Goal: Information Seeking & Learning: Check status

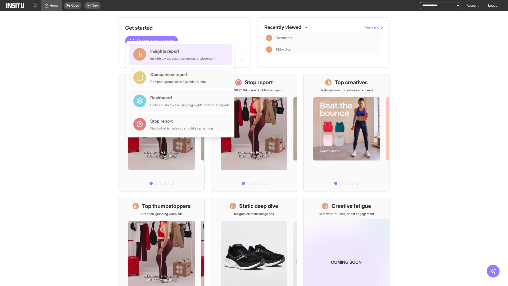
click at [182, 54] on div "Insights report Insights by ad, adset, campaign, or placement" at bounding box center [182, 54] width 65 height 13
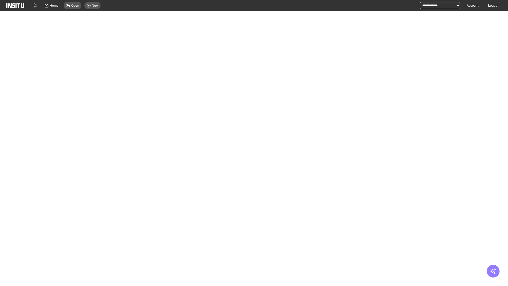
select select "**"
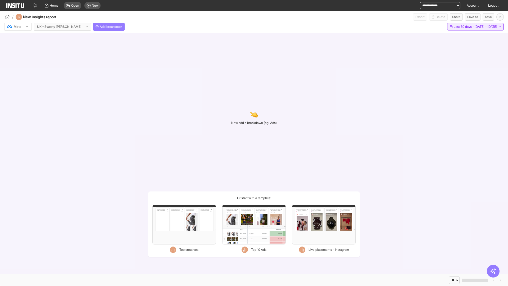
click at [463, 27] on span "Last 30 days - [DATE] - [DATE]" at bounding box center [474, 27] width 43 height 4
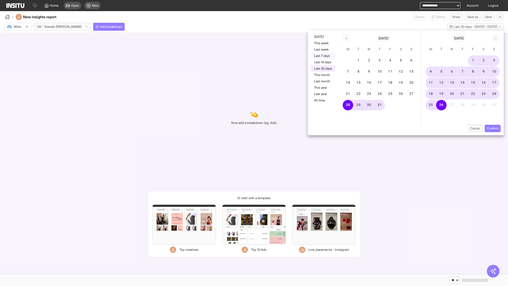
click at [322, 56] on button "Last 7 days" at bounding box center [323, 56] width 24 height 6
